Goal: Information Seeking & Learning: Learn about a topic

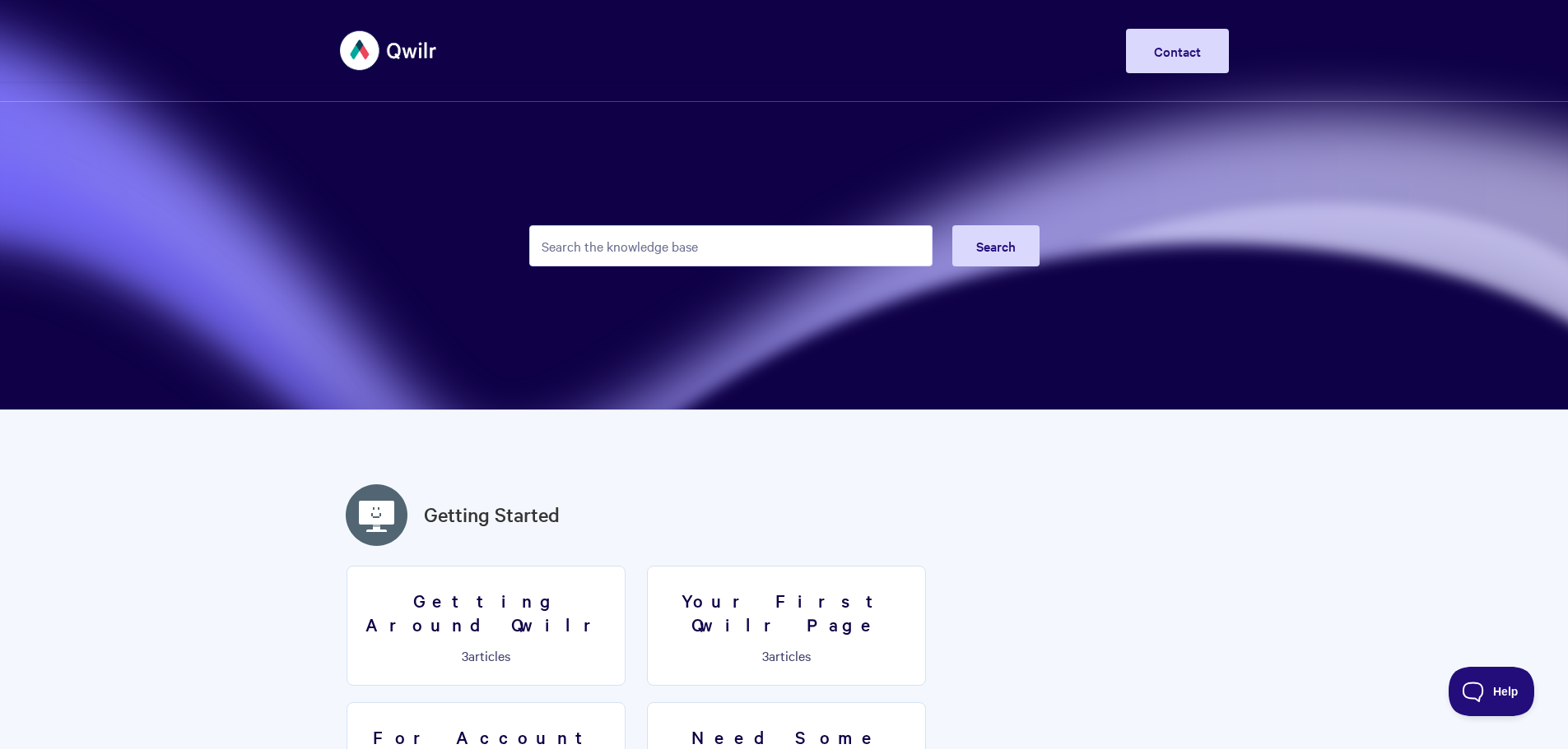
click at [716, 243] on input "Search the knowledge base" at bounding box center [731, 245] width 403 height 41
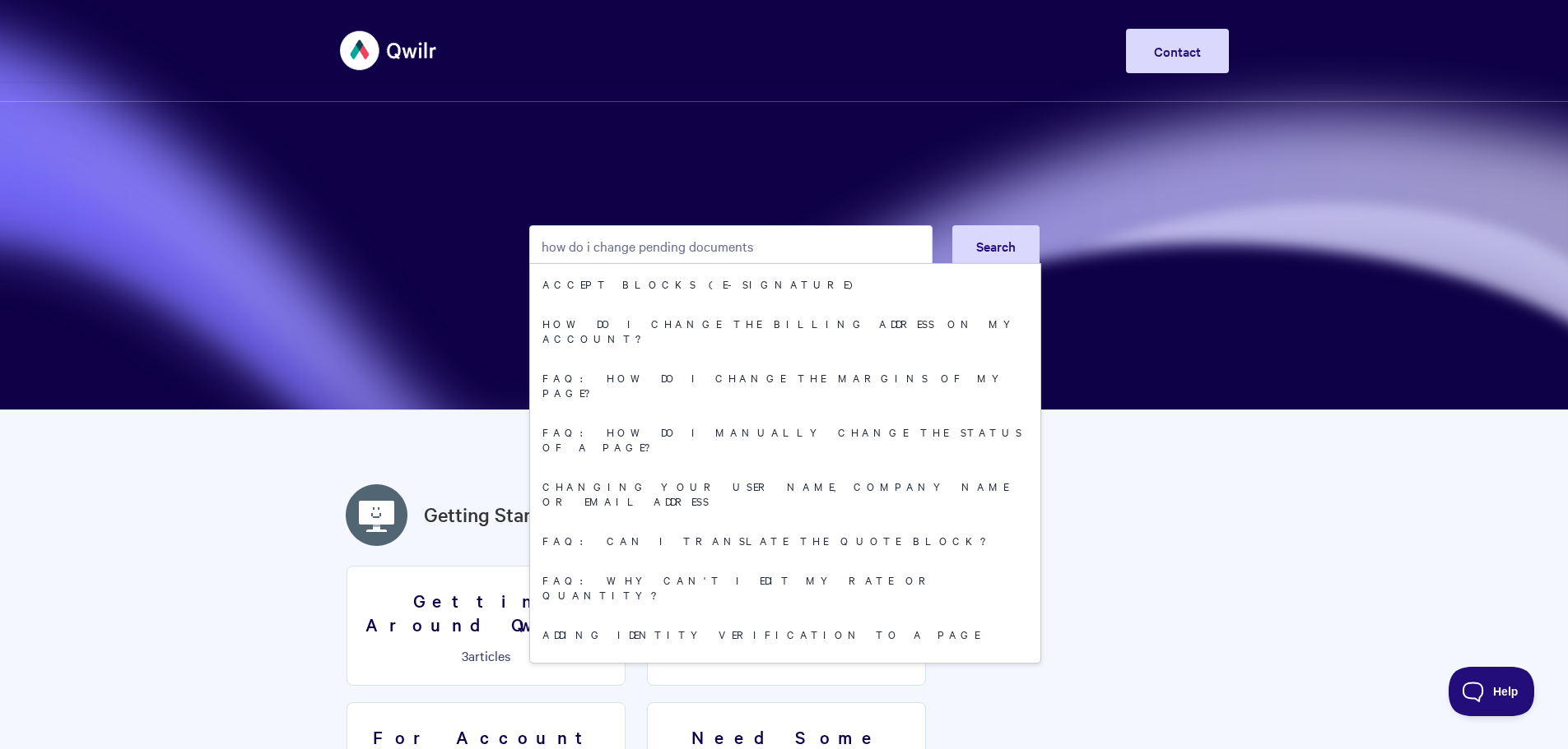
type input "how do i change pending documents"
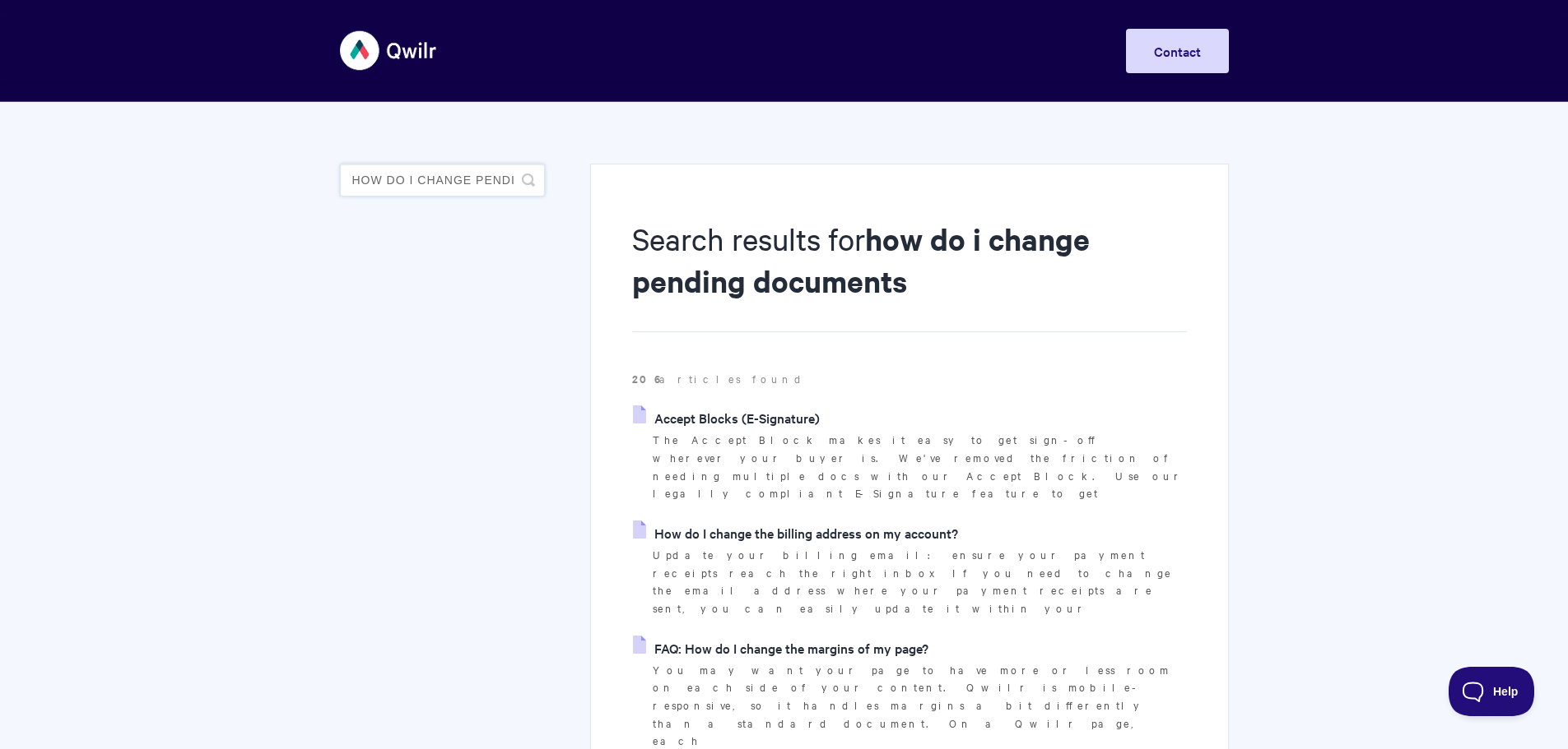
click at [476, 185] on input "how do i change pending documents" at bounding box center [442, 180] width 205 height 33
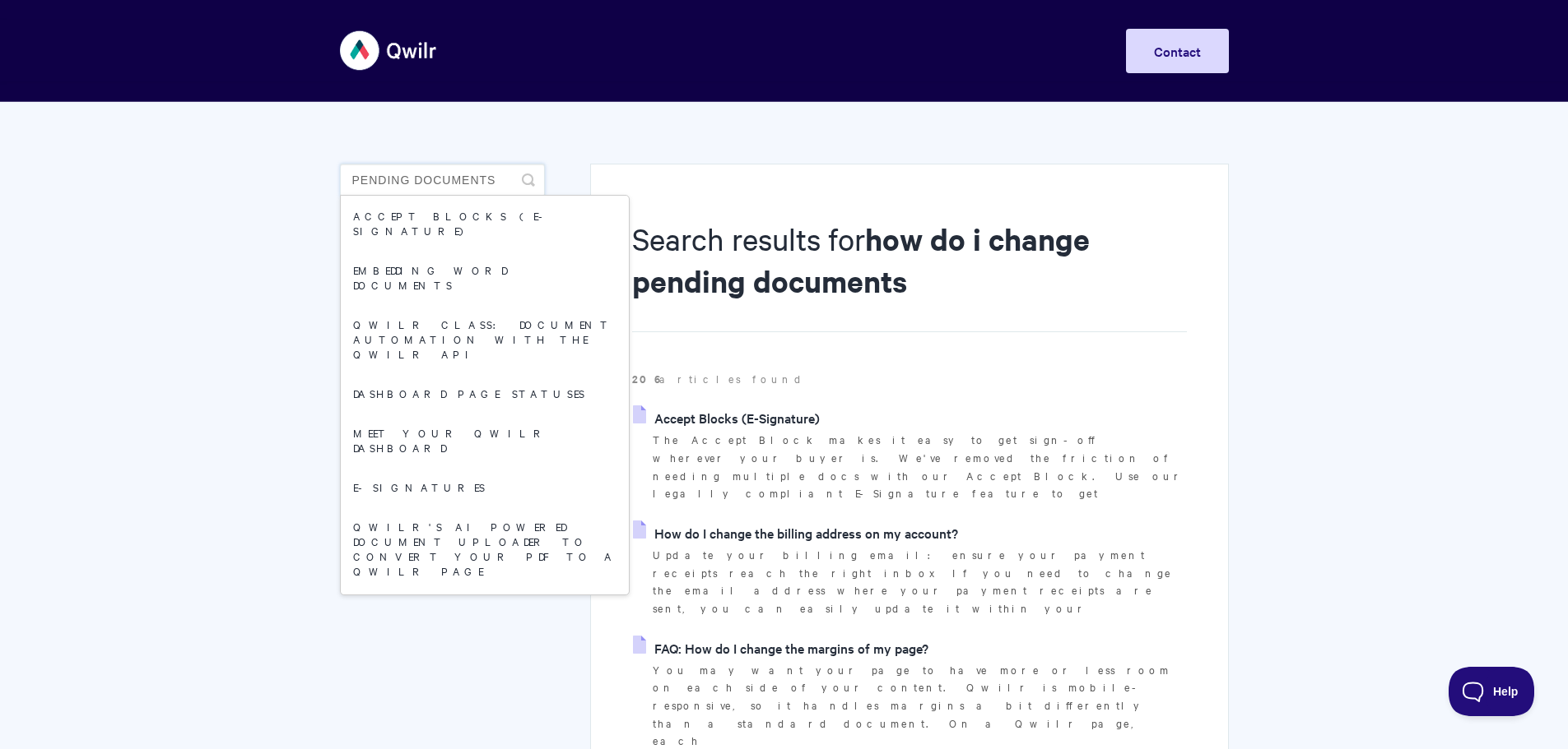
type input "pending documents"
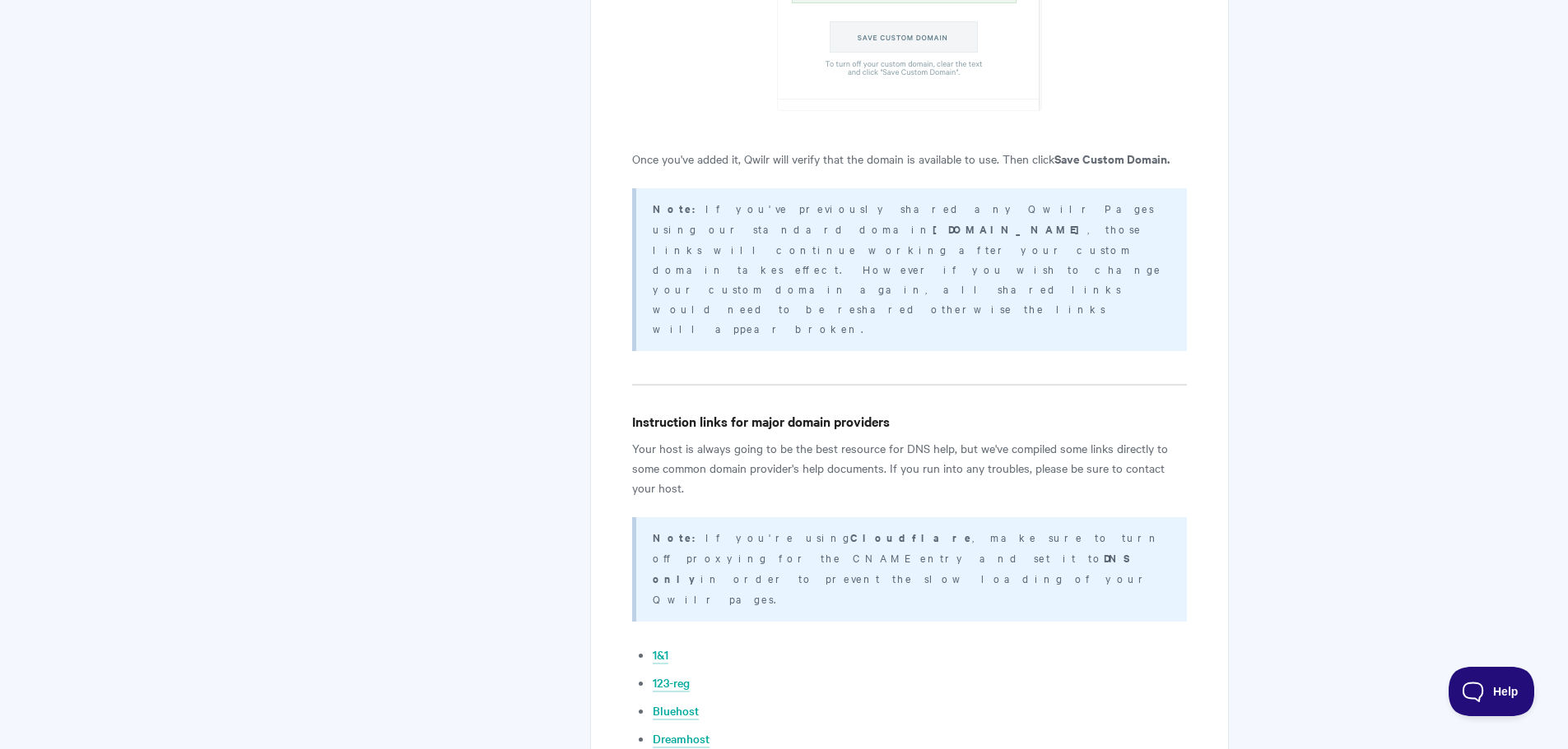
scroll to position [3043, 0]
